Goal: Task Accomplishment & Management: Manage account settings

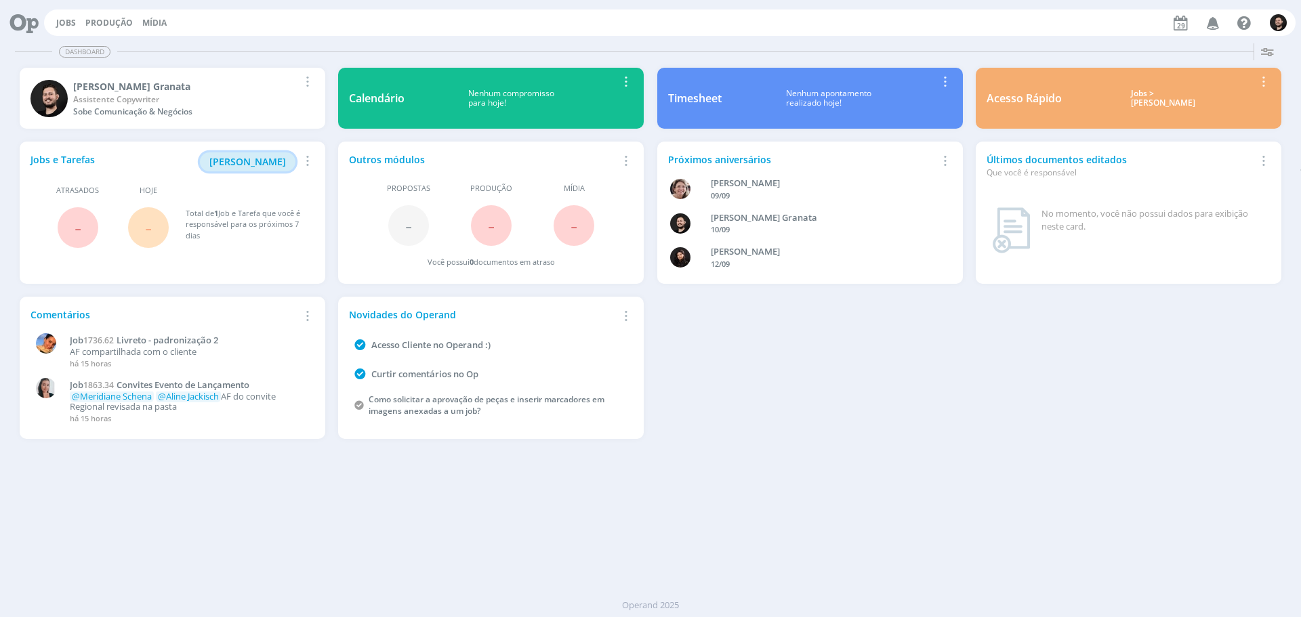
click at [258, 163] on span "[PERSON_NAME]" at bounding box center [247, 161] width 77 height 13
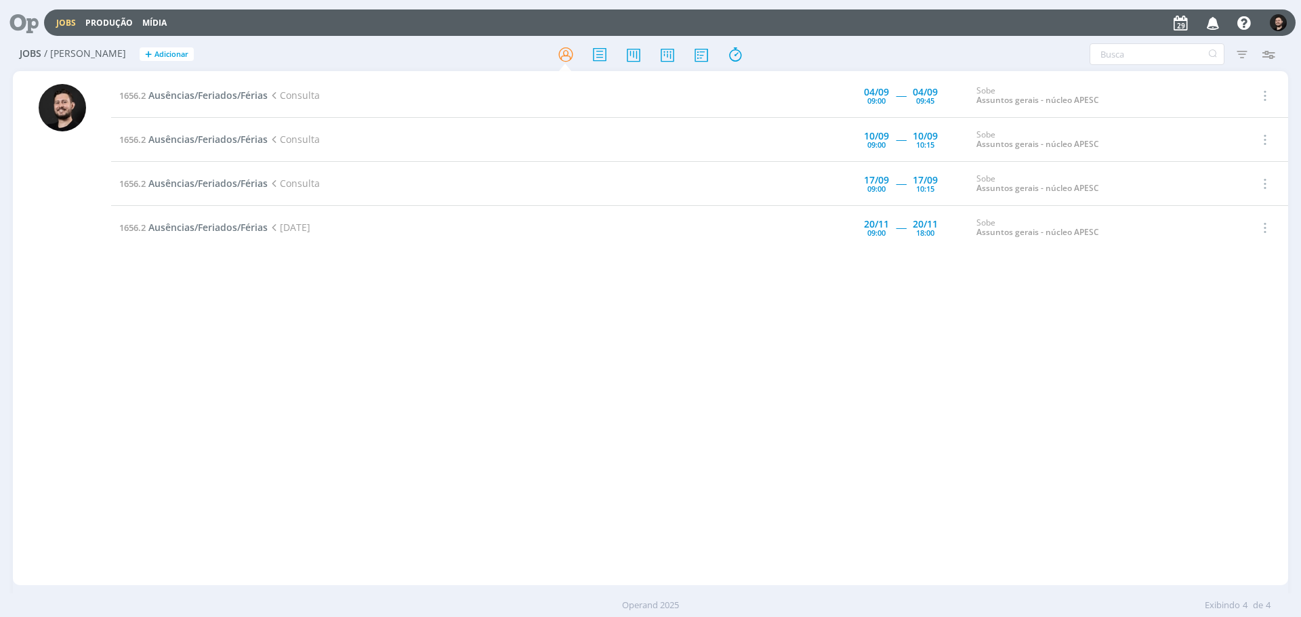
click at [94, 341] on div at bounding box center [62, 330] width 98 height 512
click at [91, 272] on div at bounding box center [62, 330] width 98 height 512
click at [73, 260] on div at bounding box center [62, 335] width 47 height 502
click at [89, 255] on div at bounding box center [62, 330] width 98 height 512
drag, startPoint x: 81, startPoint y: 260, endPoint x: 77, endPoint y: 270, distance: 11.8
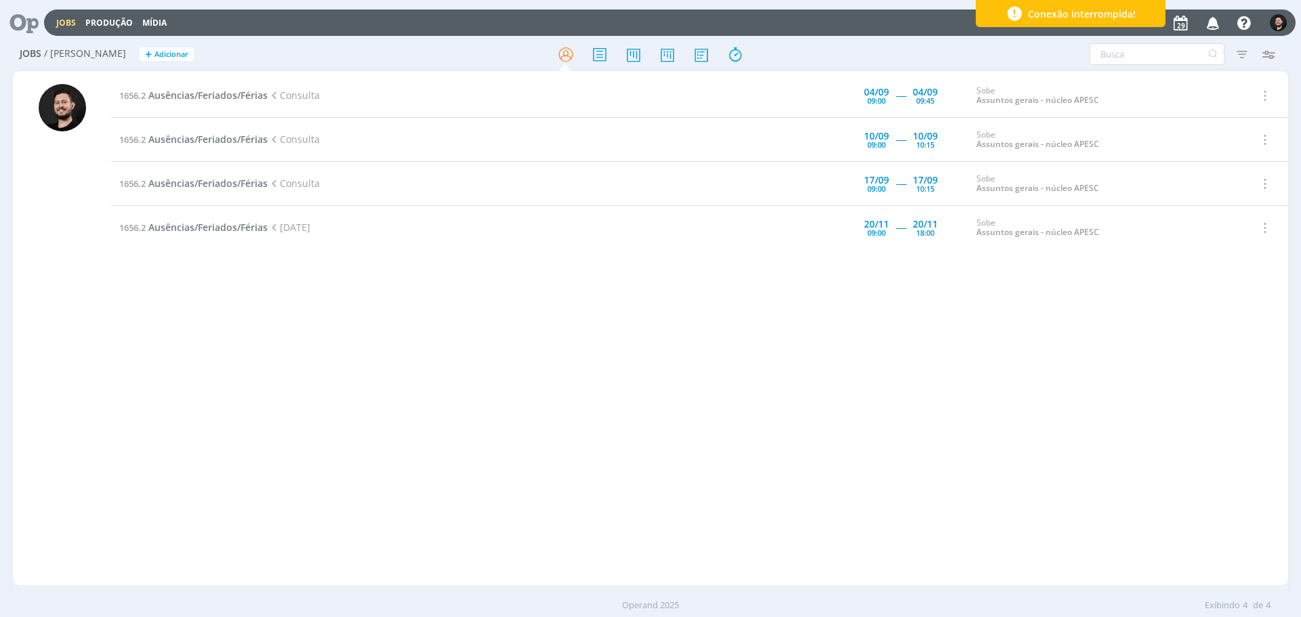
click at [81, 260] on div at bounding box center [62, 335] width 47 height 502
click at [83, 260] on div at bounding box center [62, 335] width 47 height 502
click at [96, 299] on div at bounding box center [62, 330] width 98 height 512
click at [104, 253] on div at bounding box center [62, 330] width 98 height 512
click at [104, 301] on div at bounding box center [62, 330] width 98 height 512
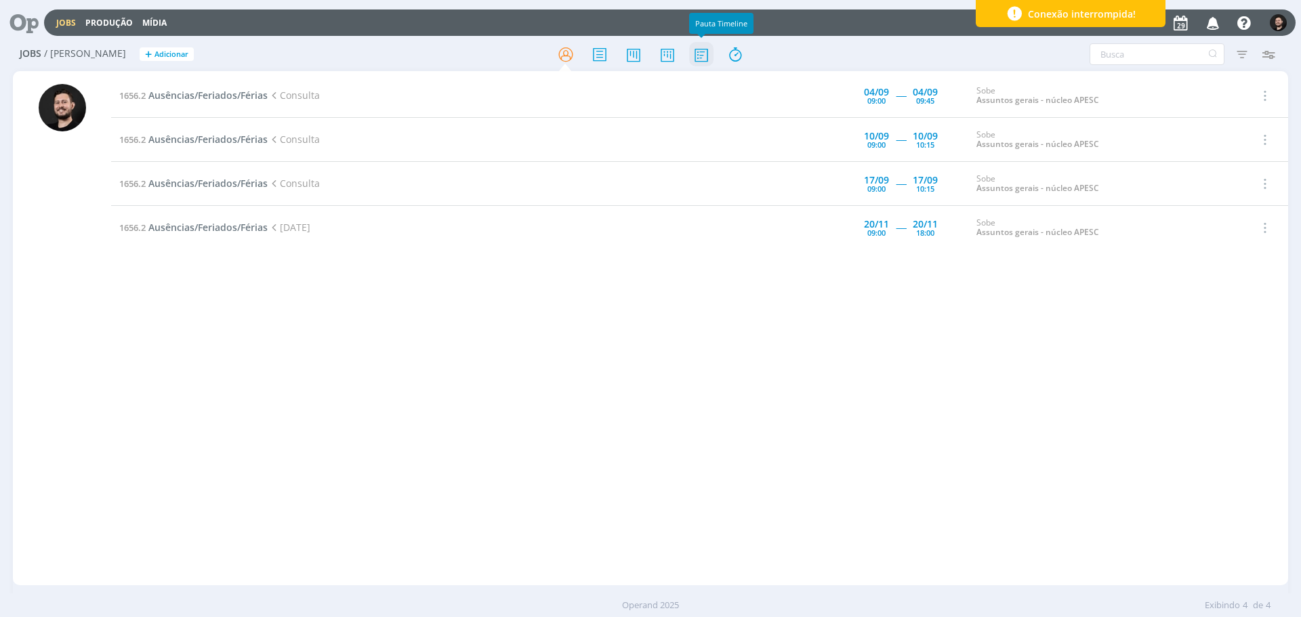
click at [697, 51] on icon at bounding box center [701, 54] width 24 height 26
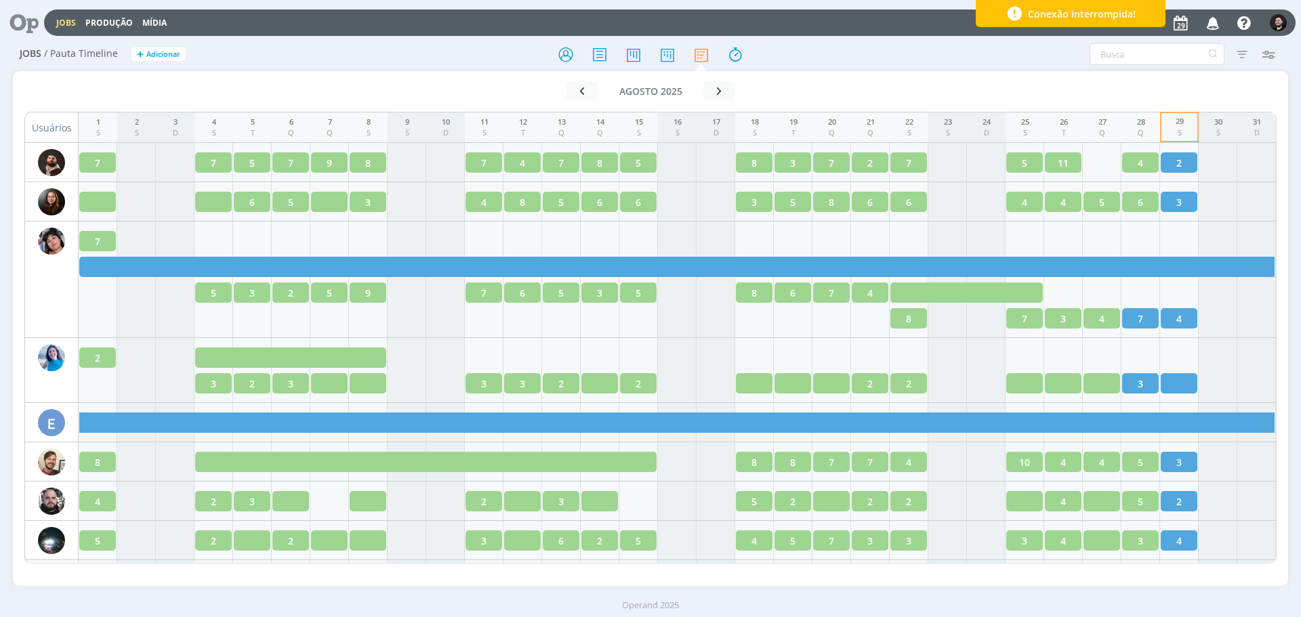
scroll to position [813, 0]
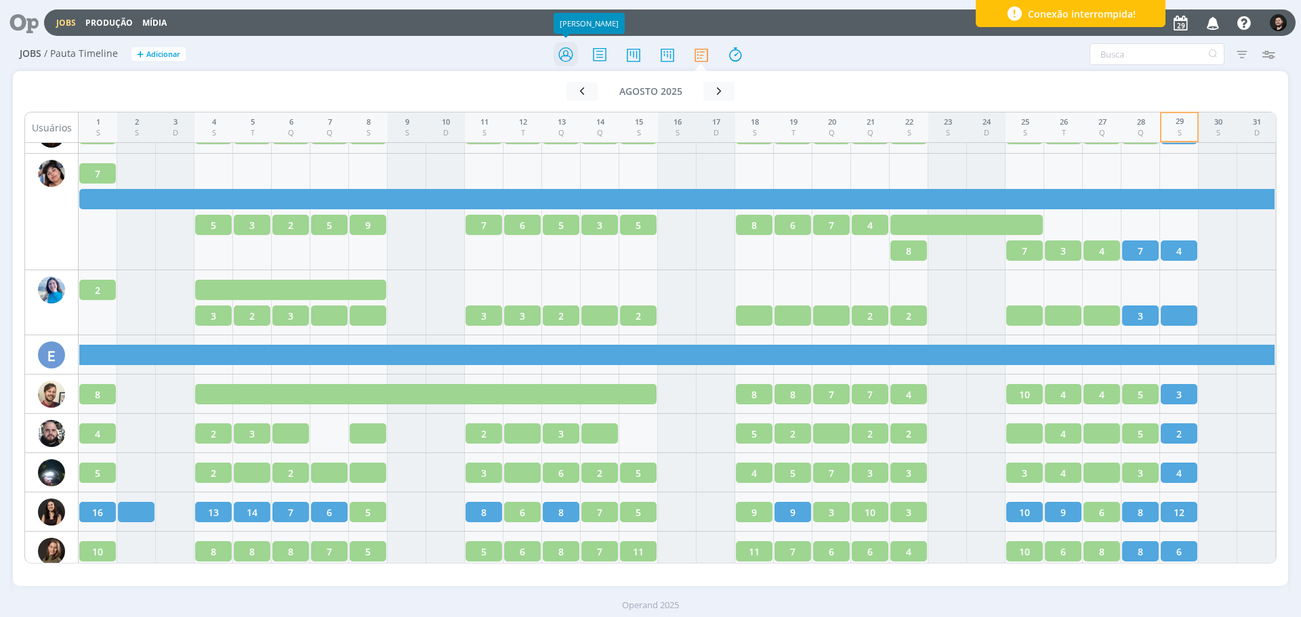
click at [573, 50] on icon at bounding box center [566, 54] width 24 height 26
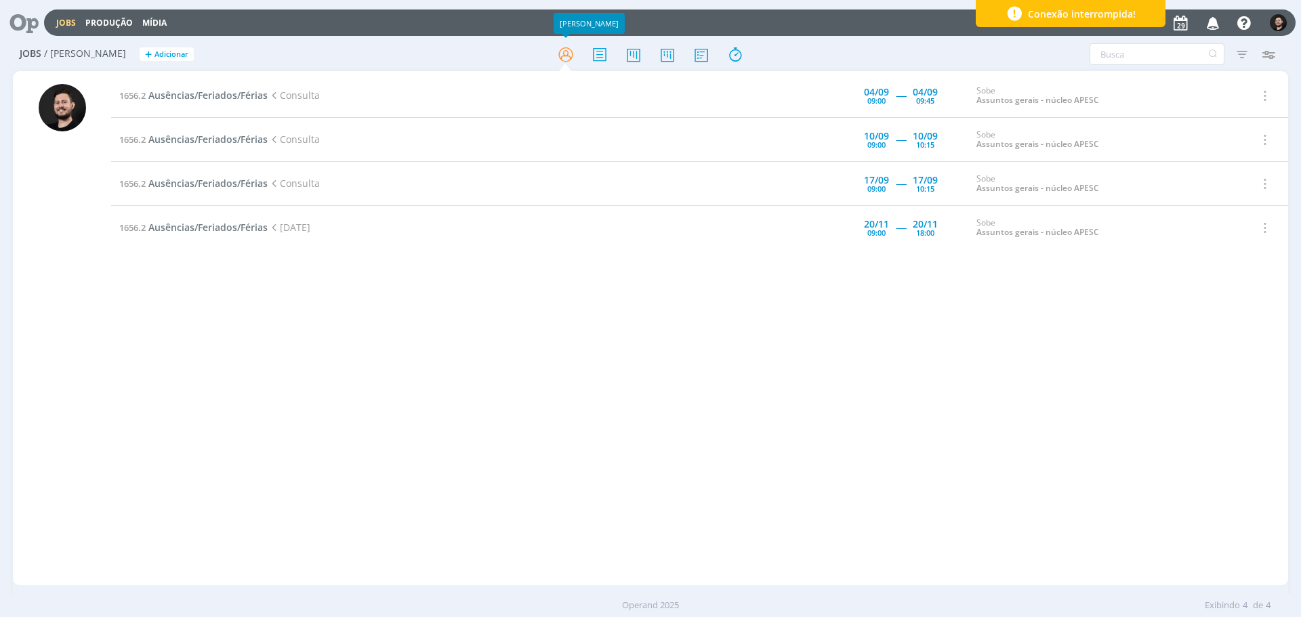
click at [281, 478] on div "1656.2 Ausências/Feriados/Férias Consulta [DATE] 09:00 ----- [DATE] 09:45 Sobe …" at bounding box center [699, 328] width 1177 height 509
click at [217, 327] on div "1656.2 Ausências/Feriados/Férias Consulta [DATE] 09:00 ----- [DATE] 09:45 Sobe …" at bounding box center [699, 328] width 1177 height 509
click at [168, 288] on div "1656.2 Ausências/Feriados/Férias Consulta [DATE] 09:00 ----- [DATE] 09:45 Sobe …" at bounding box center [699, 328] width 1177 height 509
click at [213, 391] on div "1656.2 Ausências/Feriados/Férias Consulta [DATE] 09:00 ----- [DATE] 09:45 Sobe …" at bounding box center [699, 328] width 1177 height 509
click at [310, 325] on div "1656.2 Ausências/Feriados/Férias Consulta [DATE] 09:00 ----- [DATE] 09:45 Sobe …" at bounding box center [699, 328] width 1177 height 509
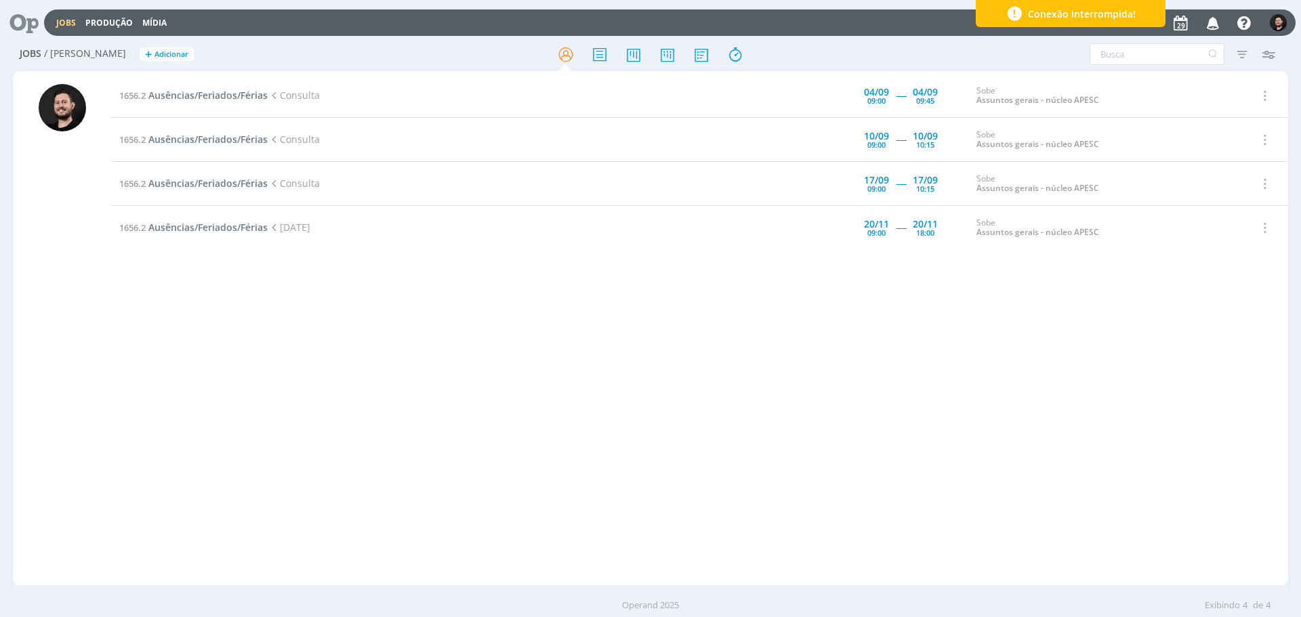
click at [779, 394] on div "1656.2 Ausências/Feriados/Férias Consulta [DATE] 09:00 ----- [DATE] 09:45 Sobe …" at bounding box center [699, 328] width 1177 height 509
click at [179, 377] on div "1858.45 Conteúdos Outubro Redação [DATE] 09:00 ----- [DATE] 18:00 UNISC Graduaç…" at bounding box center [699, 328] width 1177 height 509
drag, startPoint x: 190, startPoint y: 383, endPoint x: 177, endPoint y: 389, distance: 14.2
click at [188, 383] on div "1858.45 Conteúdos Outubro Redação [DATE] 09:00 ----- [DATE] 18:00 UNISC Graduaç…" at bounding box center [699, 328] width 1177 height 509
click at [382, 417] on div "1858.45 Conteúdos Outubro Redação [DATE] 09:00 ----- [DATE] 18:00 UNISC Graduaç…" at bounding box center [699, 328] width 1177 height 509
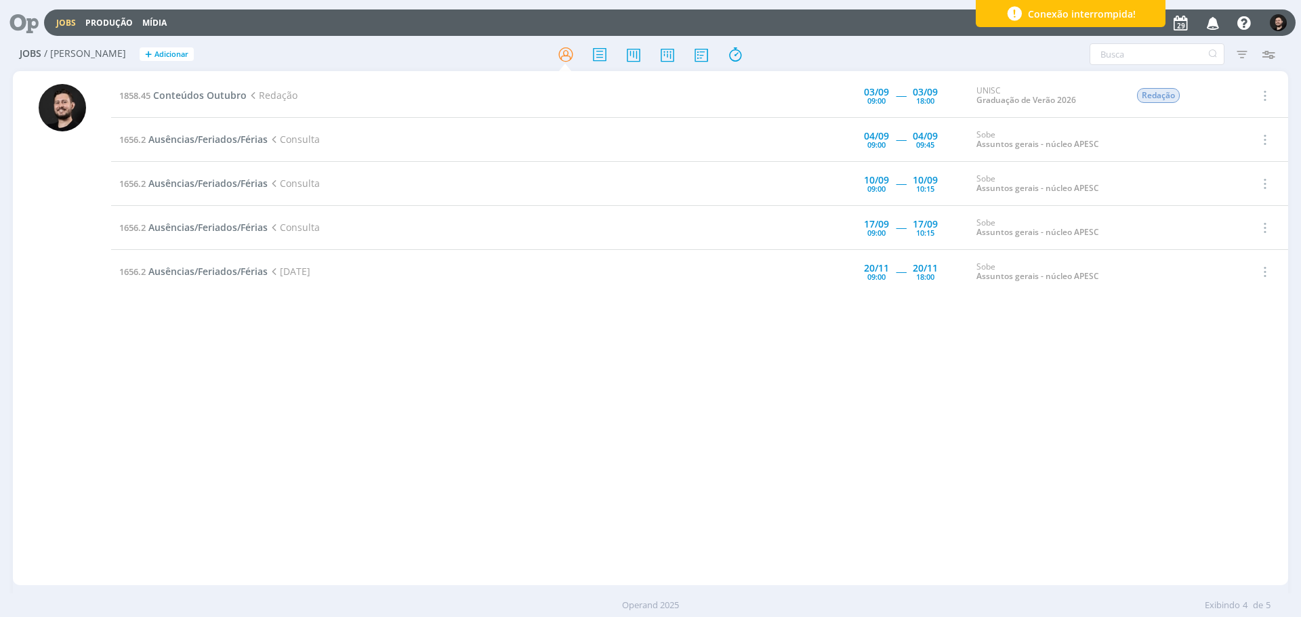
click at [85, 333] on div at bounding box center [62, 335] width 47 height 502
click at [79, 337] on div at bounding box center [62, 335] width 47 height 502
click at [66, 342] on div at bounding box center [62, 335] width 47 height 502
click at [70, 353] on div at bounding box center [62, 335] width 47 height 502
click at [62, 327] on div at bounding box center [62, 335] width 47 height 502
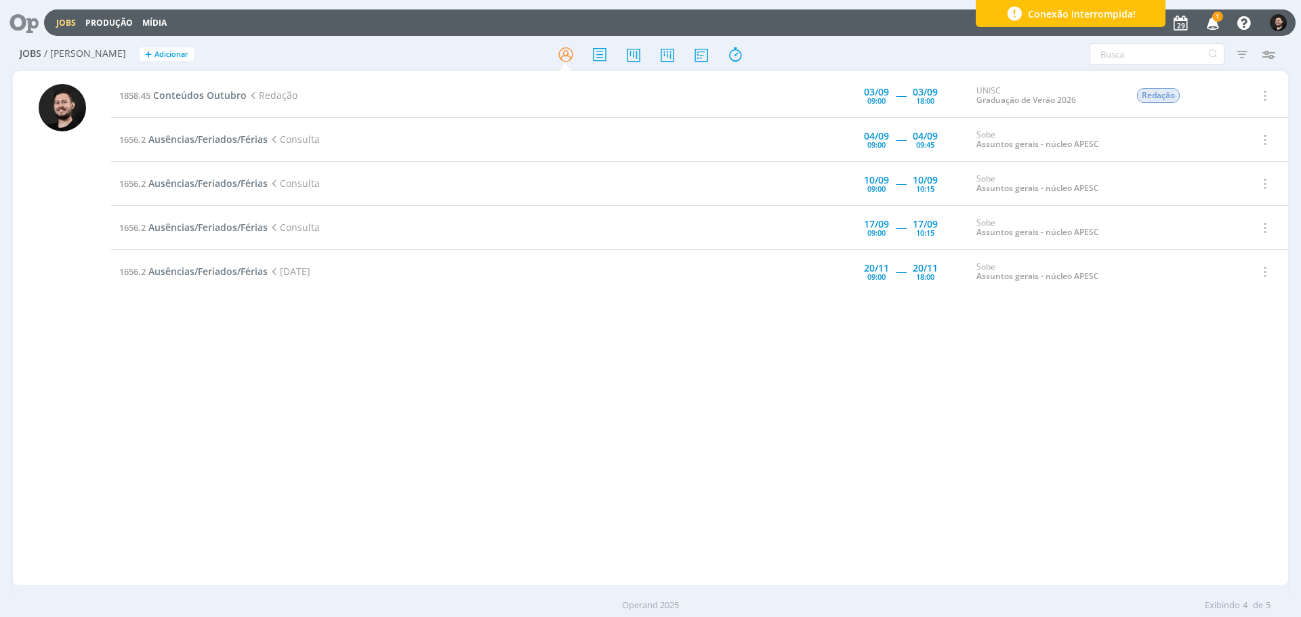
click at [1215, 23] on icon "button" at bounding box center [1214, 22] width 24 height 23
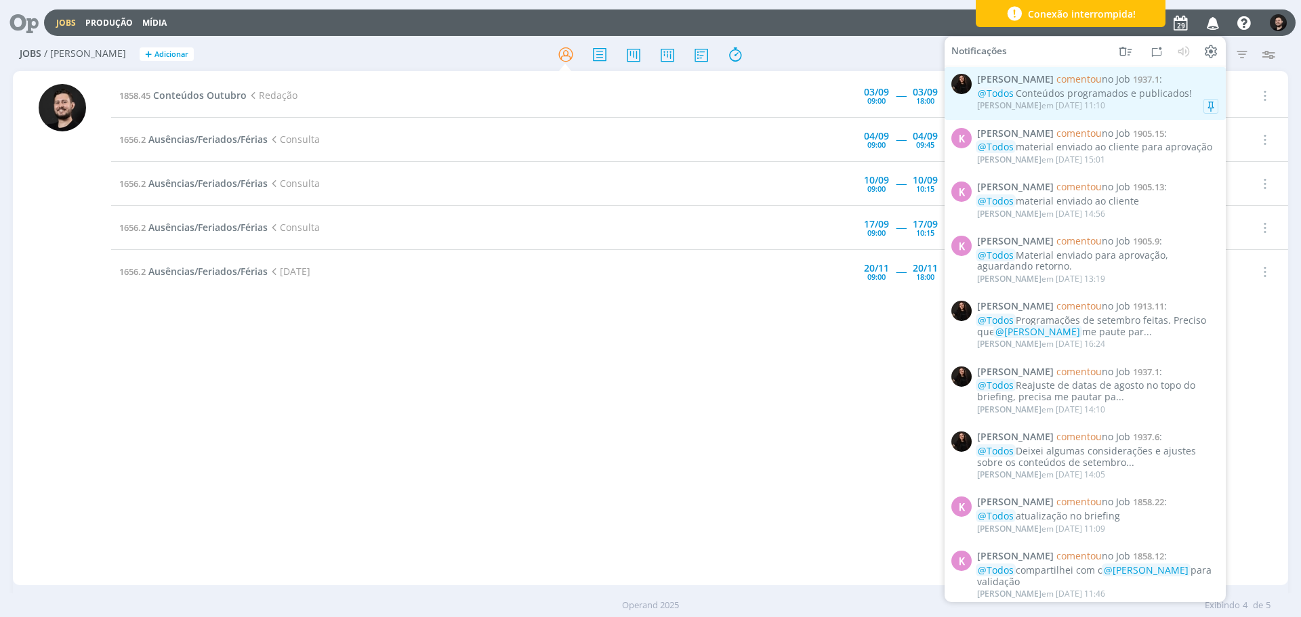
click at [1142, 100] on div "[PERSON_NAME] em [DATE] 11:10" at bounding box center [1097, 106] width 241 height 14
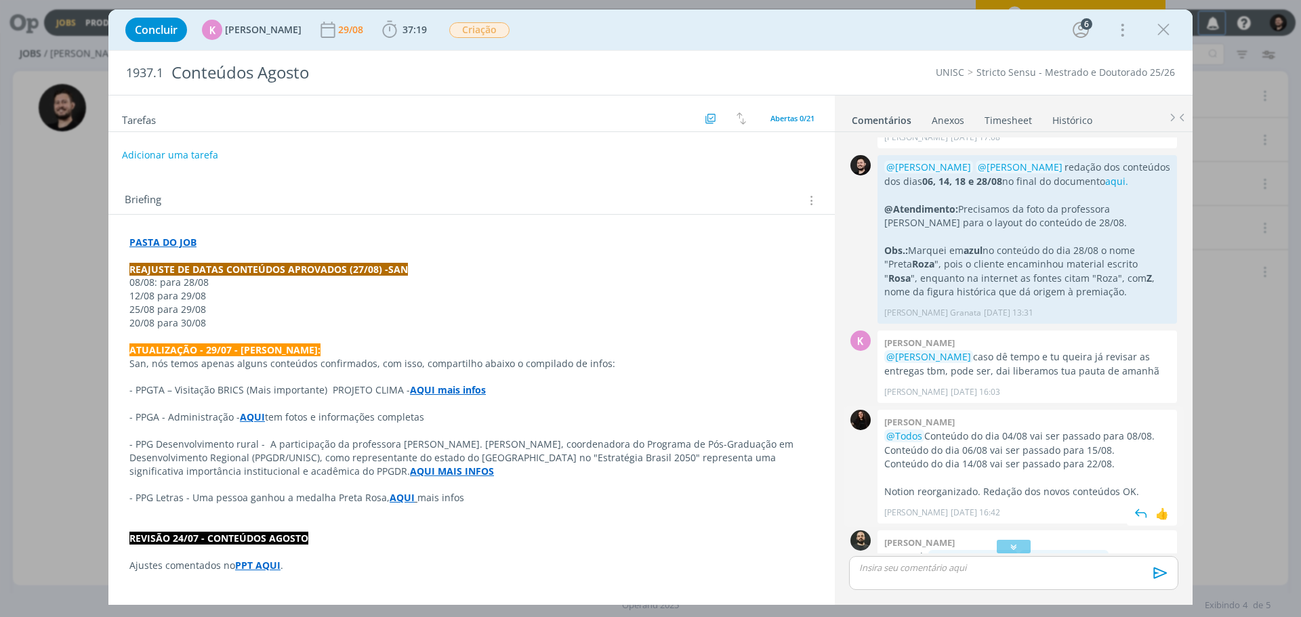
scroll to position [1524, 0]
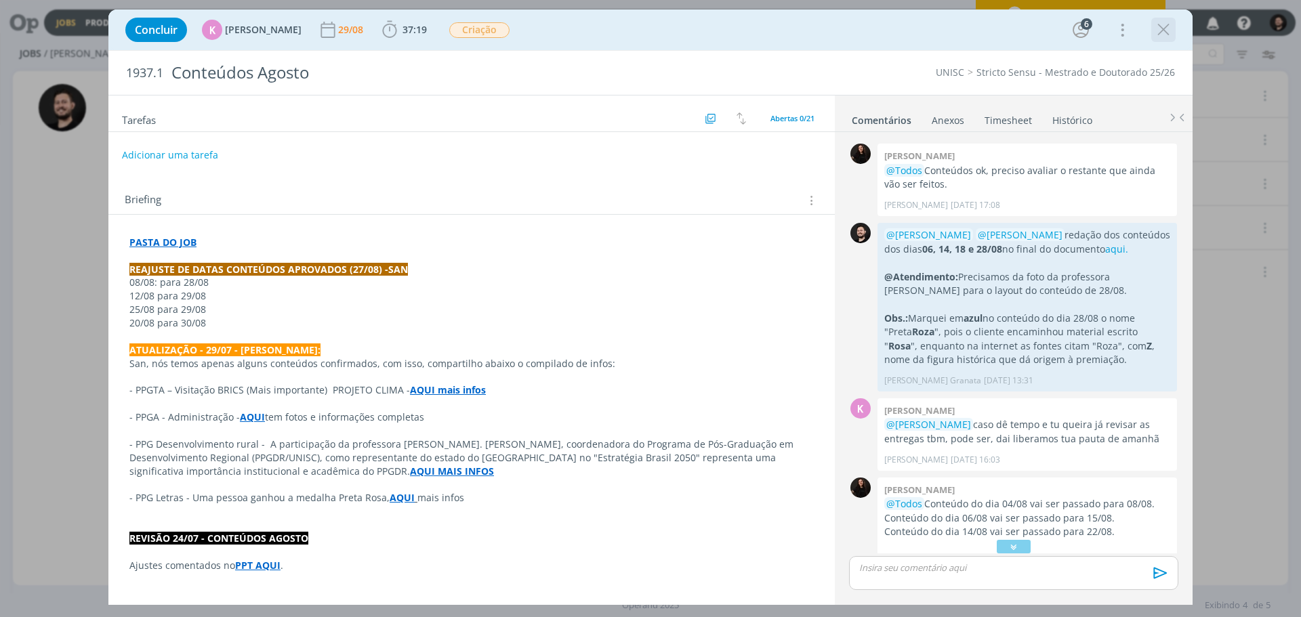
click at [1171, 27] on icon "dialog" at bounding box center [1163, 30] width 20 height 20
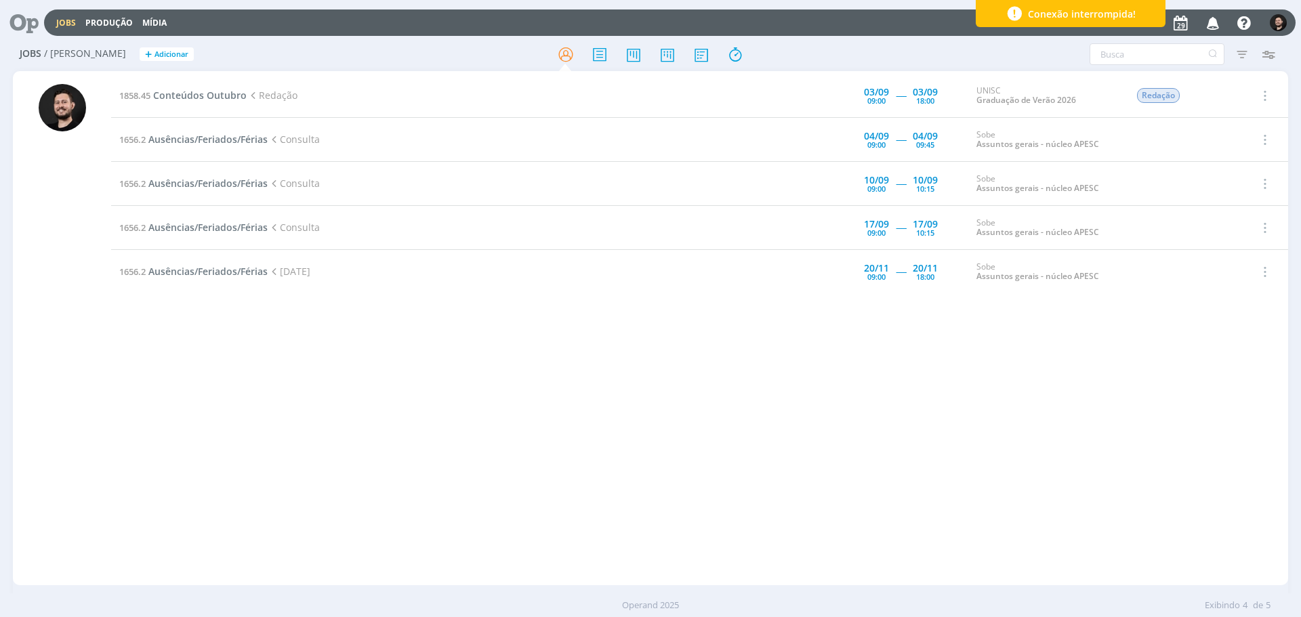
drag, startPoint x: 77, startPoint y: 325, endPoint x: 92, endPoint y: 317, distance: 16.7
click at [77, 325] on div at bounding box center [62, 335] width 47 height 502
click at [133, 346] on div "1858.45 Conteúdos Outubro Redação [DATE] 09:00 ----- [DATE] 18:00 UNISC Graduaç…" at bounding box center [699, 328] width 1177 height 509
click at [142, 341] on div "1858.45 Conteúdos Outubro Redação [DATE] 09:00 ----- [DATE] 18:00 UNISC Graduaç…" at bounding box center [699, 328] width 1177 height 509
click at [136, 347] on div "1858.45 Conteúdos Outubro Redação [DATE] 09:00 ----- [DATE] 18:00 UNISC Graduaç…" at bounding box center [699, 328] width 1177 height 509
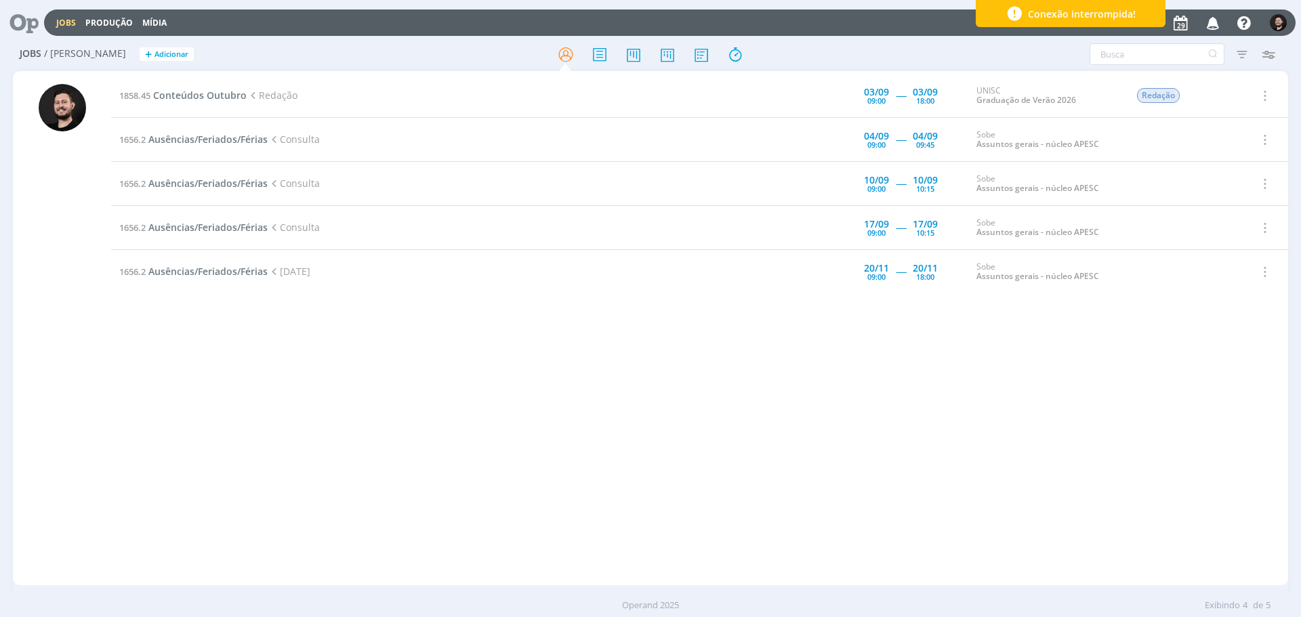
click at [134, 348] on div "1858.45 Conteúdos Outubro Redação [DATE] 09:00 ----- [DATE] 18:00 UNISC Graduaç…" at bounding box center [699, 328] width 1177 height 509
